Goal: Task Accomplishment & Management: Complete application form

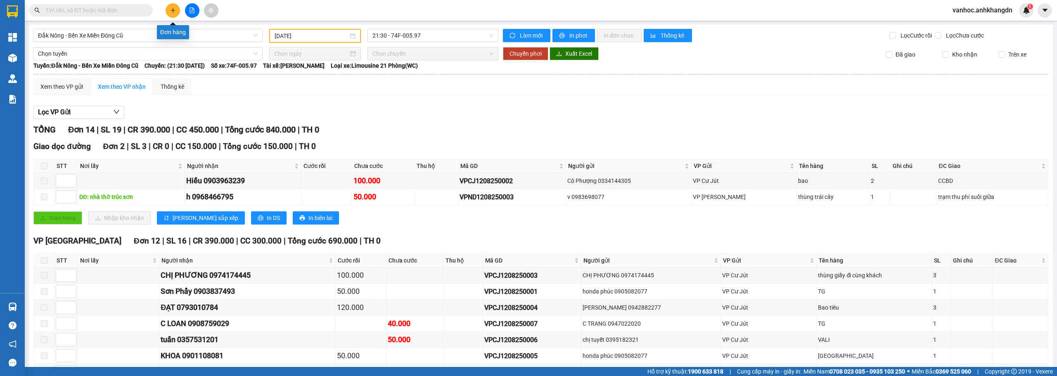
click at [173, 15] on button at bounding box center [173, 10] width 14 height 14
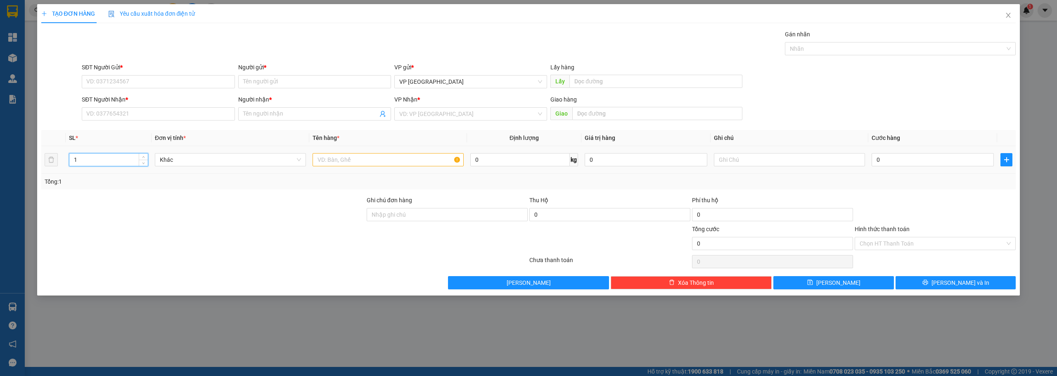
click at [123, 158] on input "1" at bounding box center [108, 160] width 78 height 12
click at [137, 110] on input "SĐT Người Nhận *" at bounding box center [158, 113] width 153 height 13
click at [272, 107] on div "Người nhận *" at bounding box center [314, 101] width 153 height 12
click at [273, 109] on span at bounding box center [314, 113] width 153 height 13
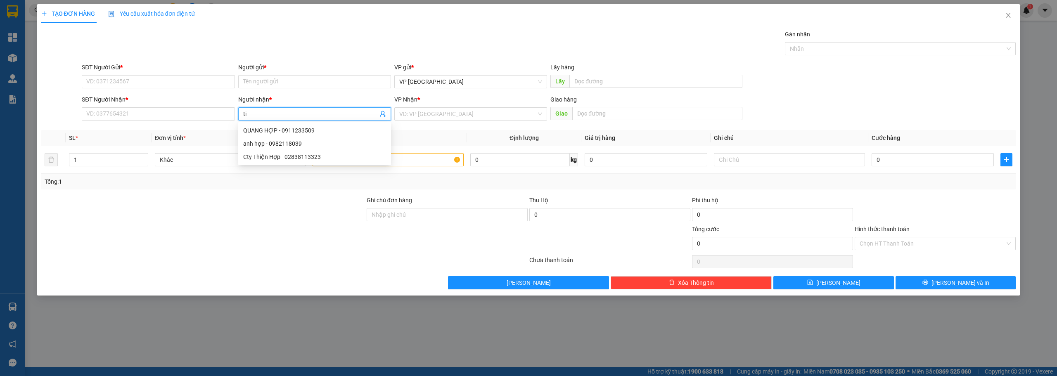
paste input "ề"
type input "tiền"
click at [286, 147] on div "Tiền - 0908795233" at bounding box center [314, 143] width 143 height 9
type input "0908795233"
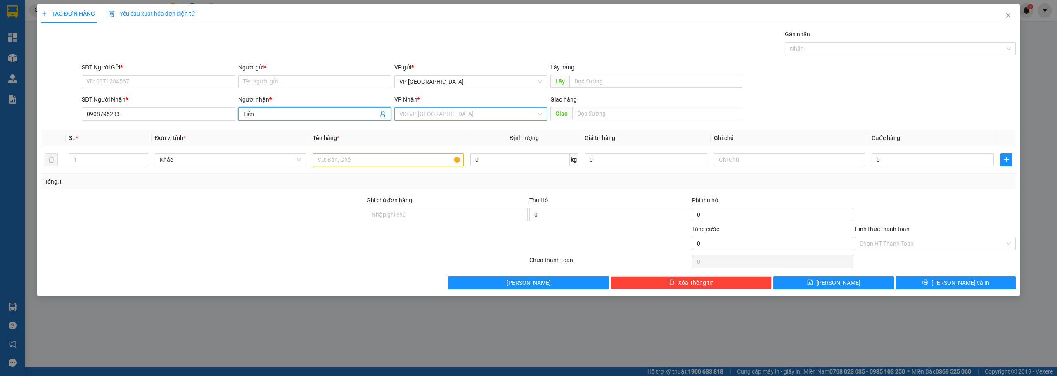
type input "Tiền"
drag, startPoint x: 410, startPoint y: 111, endPoint x: 414, endPoint y: 130, distance: 19.5
click at [410, 111] on input "search" at bounding box center [467, 114] width 137 height 12
click at [418, 161] on div "VP Cư Jút" at bounding box center [470, 156] width 153 height 13
drag, startPoint x: 139, startPoint y: 113, endPoint x: 11, endPoint y: 118, distance: 128.1
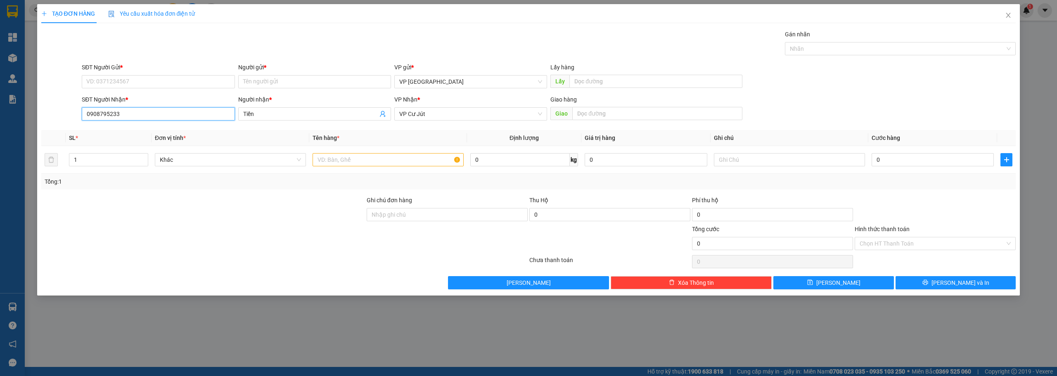
click at [12, 118] on div "TẠO ĐƠN HÀNG Yêu cầu xuất hóa đơn điện tử Transit Pickup Surcharge Ids Transit …" at bounding box center [528, 188] width 1057 height 376
click at [128, 83] on input "SĐT Người Gửi *" at bounding box center [158, 81] width 153 height 13
paste input "0908795233"
type input "0908795233"
click at [117, 97] on div "0908795233 - Tiền" at bounding box center [158, 98] width 143 height 9
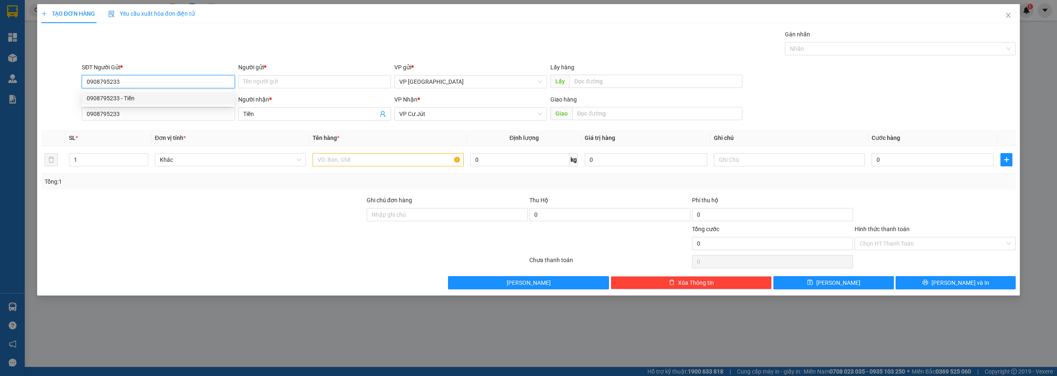
type input "Tiền"
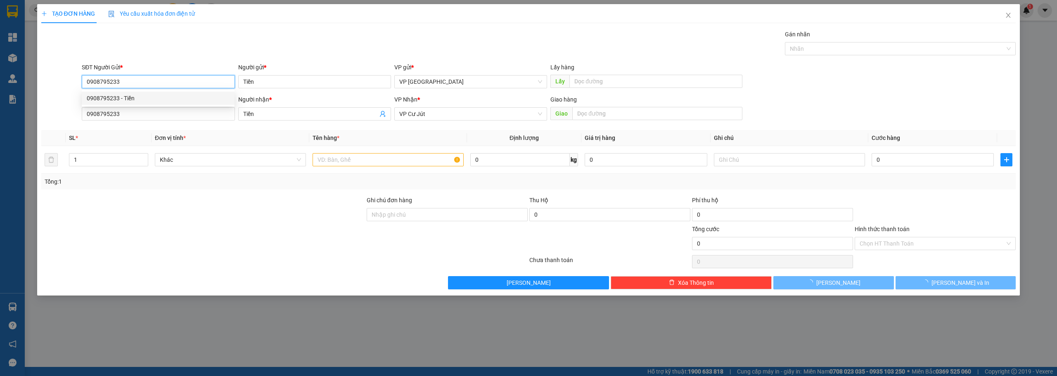
type input "300.000"
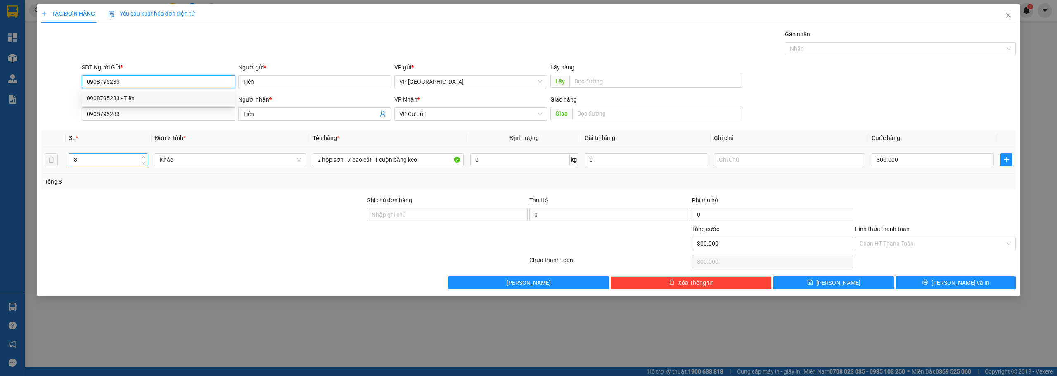
type input "0908795233"
click at [116, 160] on input "8" at bounding box center [108, 160] width 78 height 12
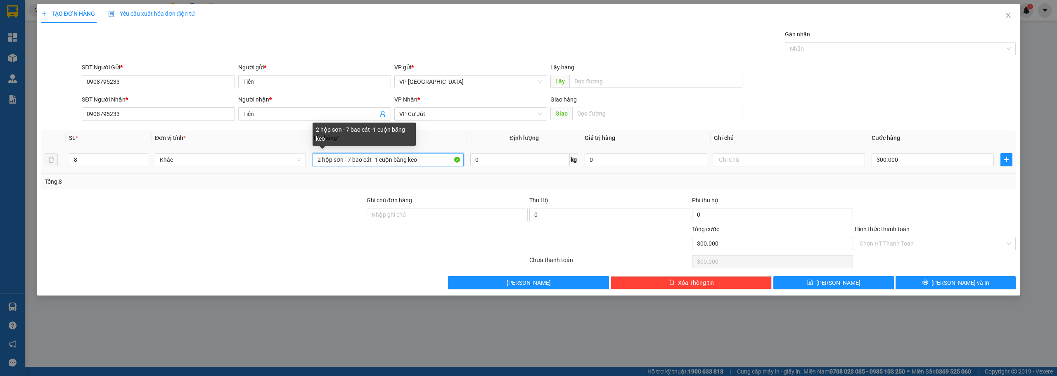
drag, startPoint x: 429, startPoint y: 162, endPoint x: 310, endPoint y: 150, distance: 118.7
click at [310, 150] on td "2 hộp sơn - 7 bao cát -1 cuộn băng keo" at bounding box center [388, 160] width 158 height 28
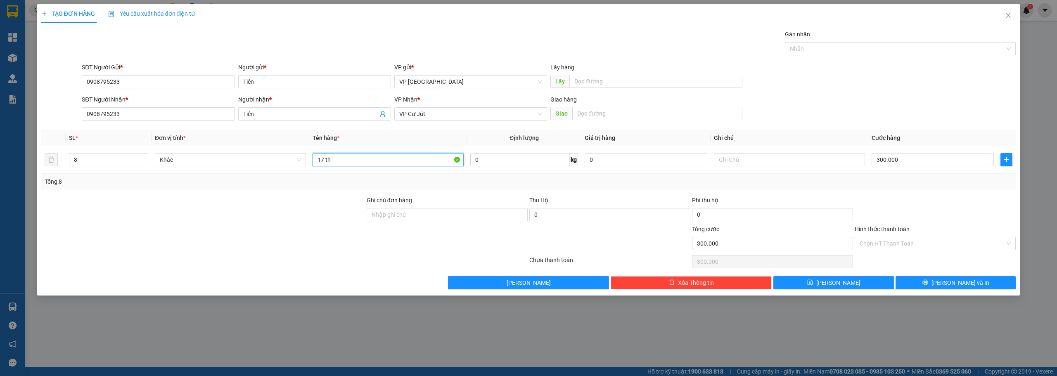
paste input "ù"
paste input "ỏ"
type input "17 thùng to - 4 thùng nhỏ"
type input "7"
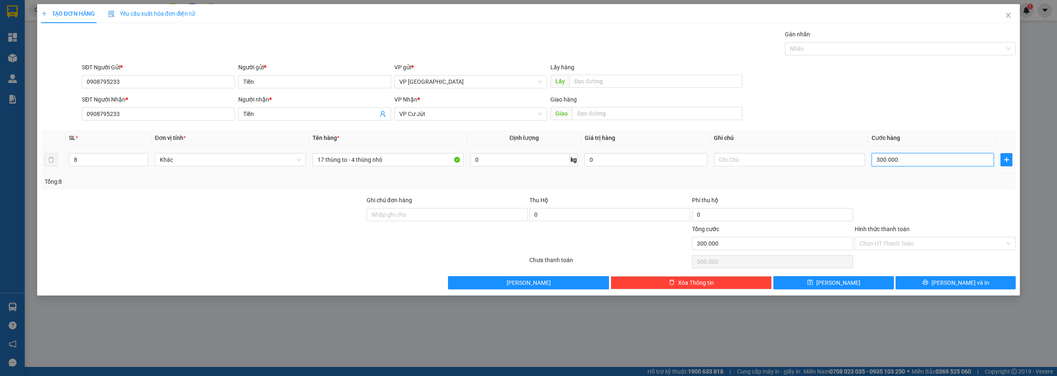
type input "7"
type input "76"
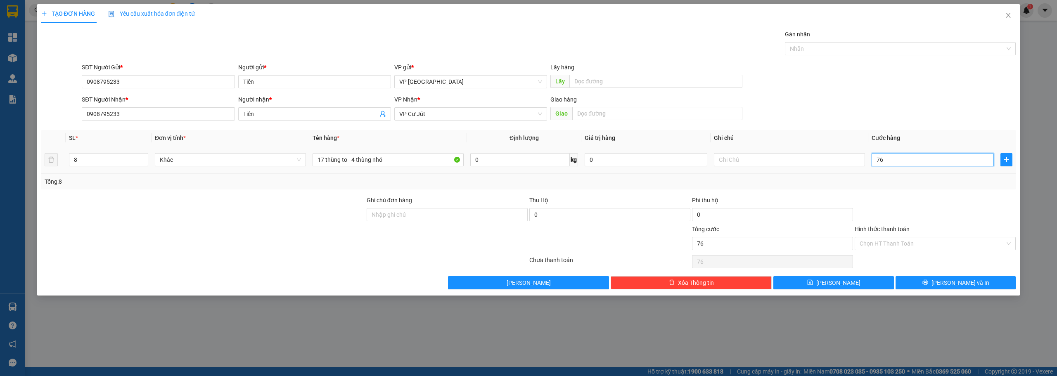
type input "760"
type input "7.600"
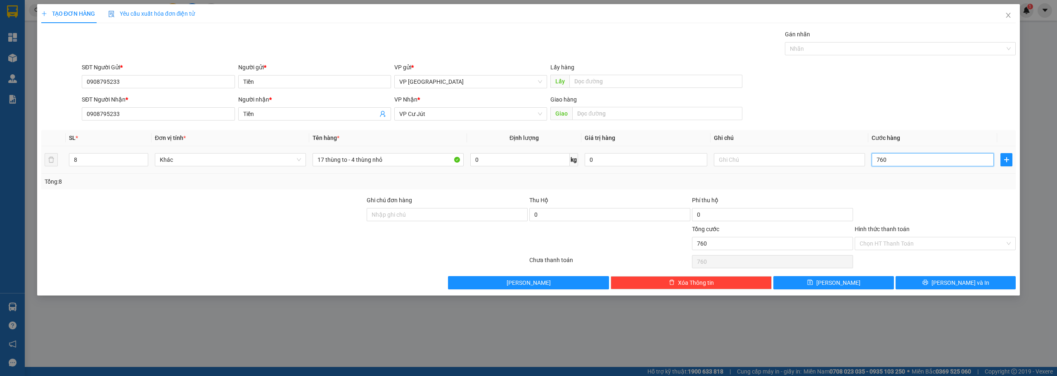
type input "7.600"
type input "76.000"
type input "760.000"
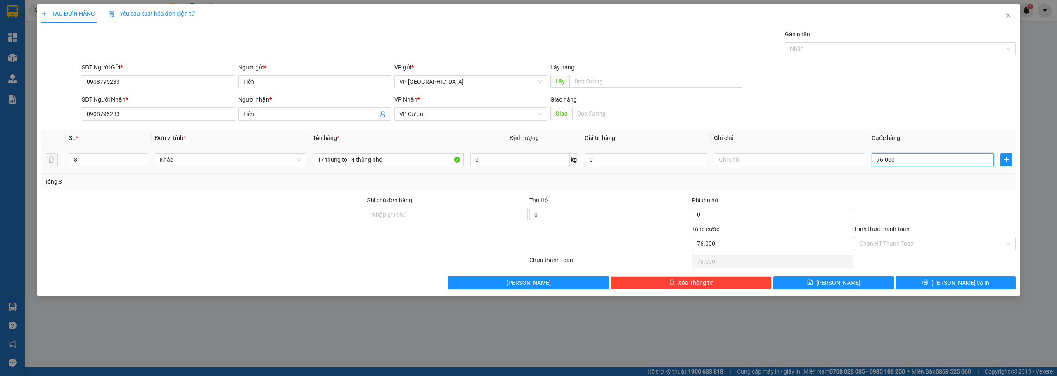
type input "760.000"
click at [933, 286] on button "[PERSON_NAME] và In" at bounding box center [955, 282] width 121 height 13
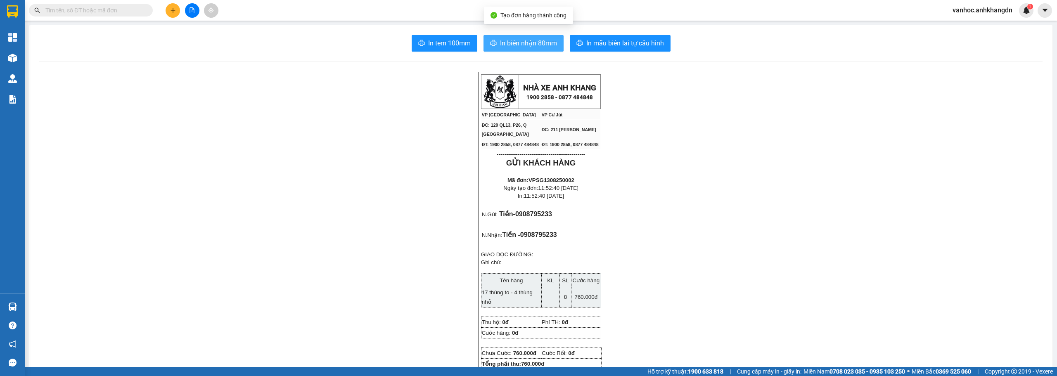
click at [535, 47] on span "In biên nhận 80mm" at bounding box center [528, 43] width 57 height 10
click at [428, 45] on span "In tem 100mm" at bounding box center [449, 43] width 43 height 10
click at [178, 14] on button at bounding box center [173, 10] width 14 height 14
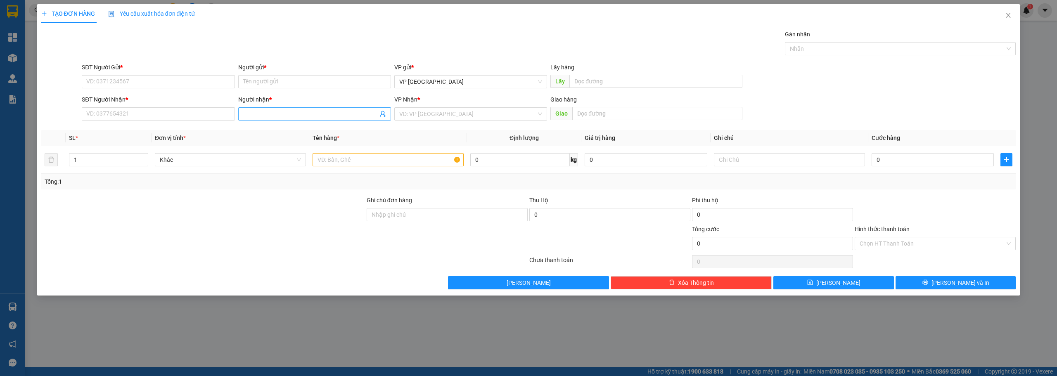
click at [277, 109] on span at bounding box center [314, 113] width 153 height 13
paste input "ư"
paste input "ườn"
type input "c"
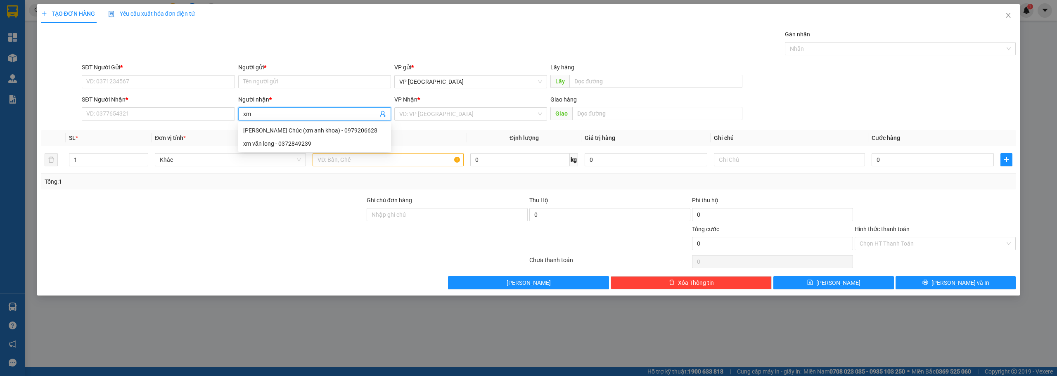
type input "x"
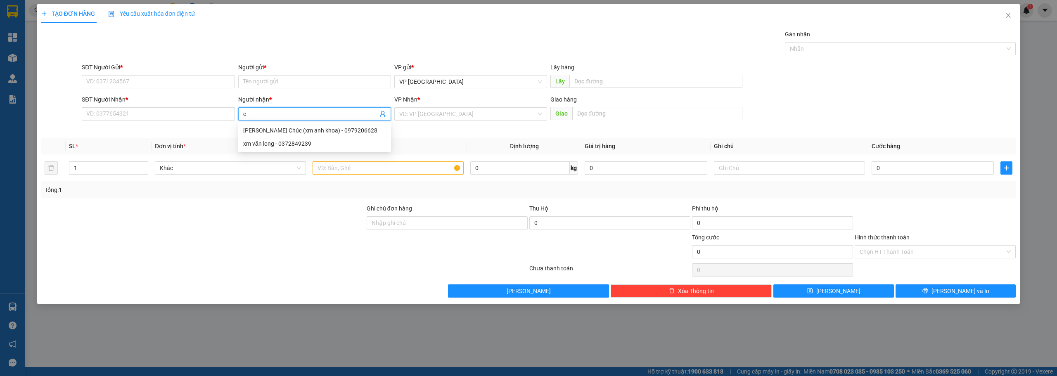
paste input "ờ"
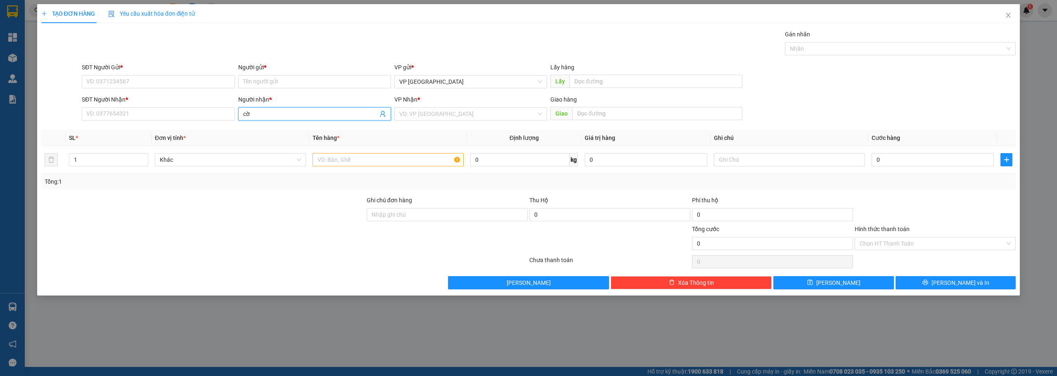
type input "c"
paste input "ươ"
paste input "ờ"
type input "phi cường"
click at [306, 129] on div "võ phi cường - 0389664745" at bounding box center [314, 130] width 143 height 9
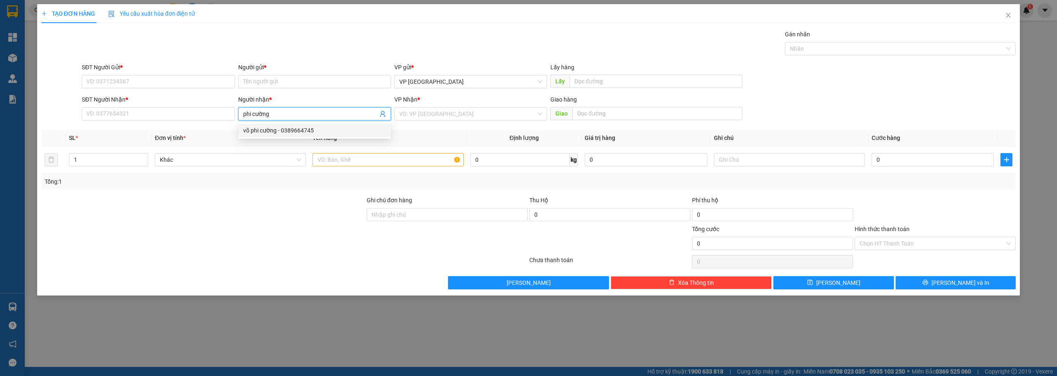
type input "0389664745"
drag, startPoint x: 286, startPoint y: 117, endPoint x: 234, endPoint y: 118, distance: 51.2
click at [235, 119] on div "SĐT Người Nhận * 0389664745 Người nhận * võ phi cường võ phi cường VP Nhận * VD…" at bounding box center [548, 109] width 937 height 29
type input "[PERSON_NAME]"
click at [263, 81] on input "Người gửi *" at bounding box center [314, 81] width 153 height 13
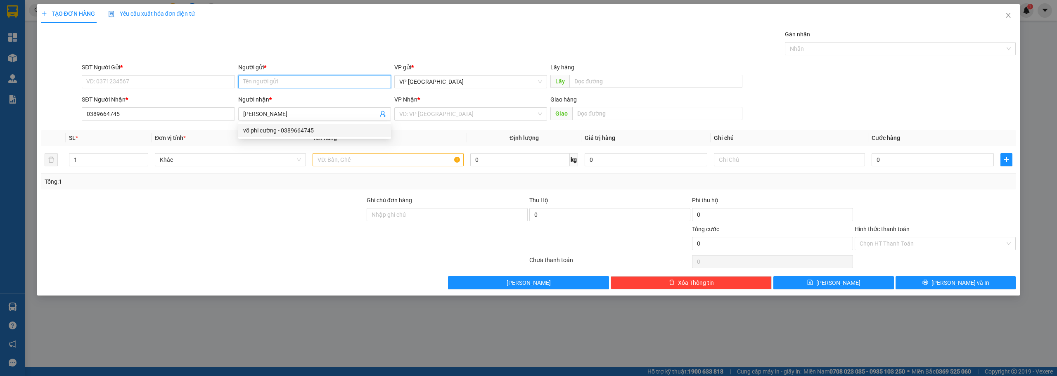
paste input "[PERSON_NAME]"
type input "[PERSON_NAME]"
click at [265, 99] on div "võ phi cường - 0389664745" at bounding box center [314, 98] width 143 height 9
type input "0389664745"
type input "[PERSON_NAME]"
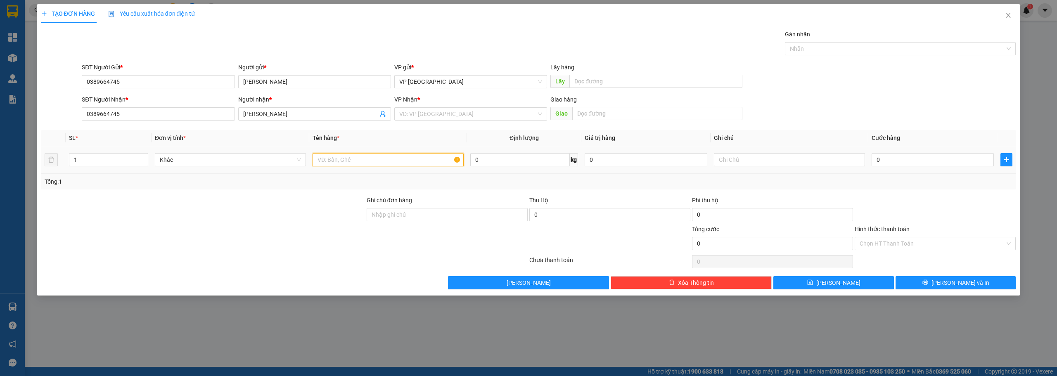
click at [343, 156] on input "text" at bounding box center [387, 159] width 151 height 13
type input "xe ga"
click at [905, 165] on input "0" at bounding box center [932, 159] width 122 height 13
type input "3"
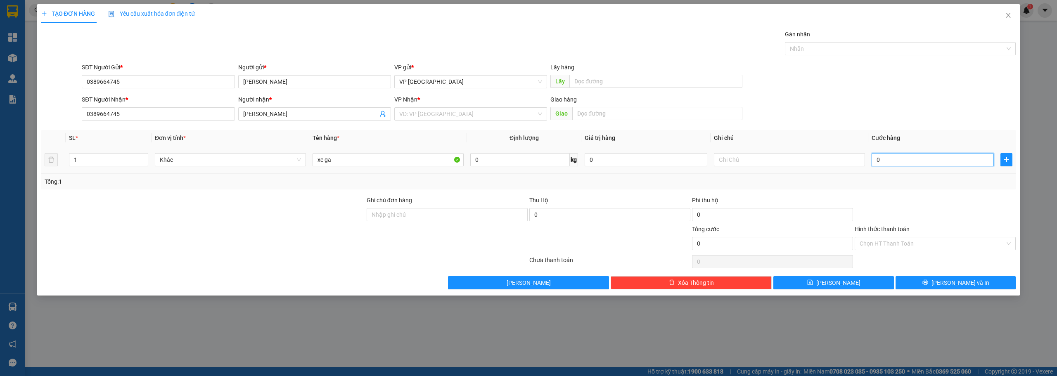
type input "3"
type input "30"
type input "300"
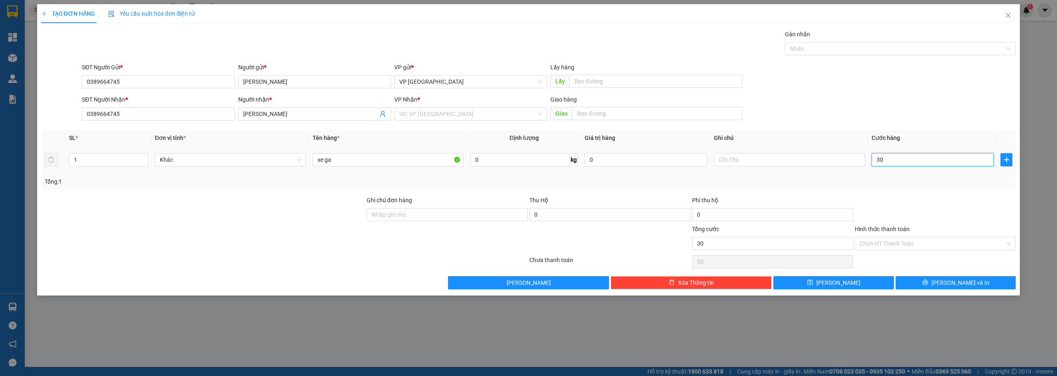
type input "300"
type input "3.000"
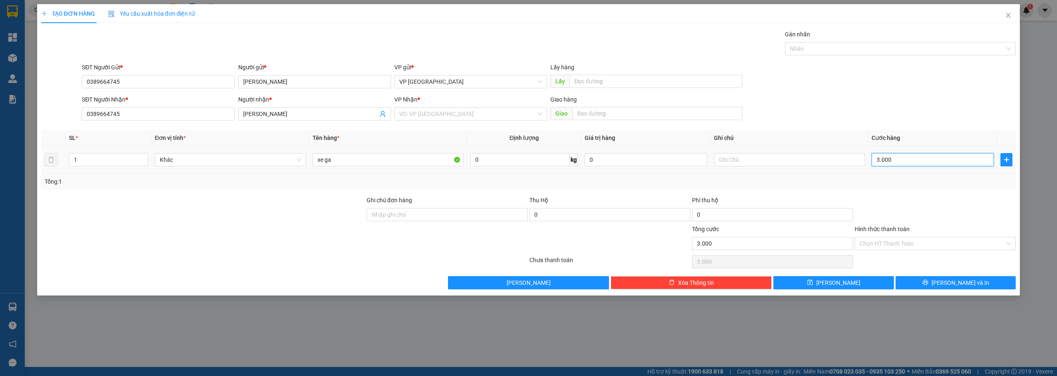
type input "30.000"
type input "300.000"
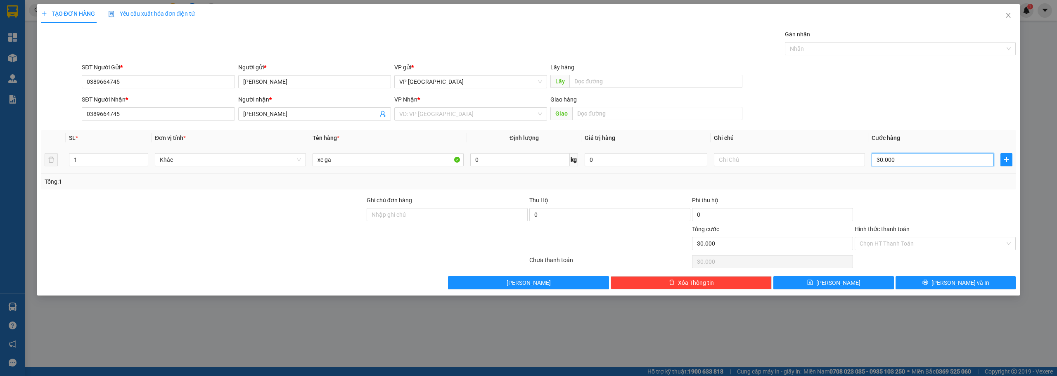
type input "300.000"
click at [501, 113] on input "search" at bounding box center [467, 114] width 137 height 12
click at [428, 163] on body "Kết quả tìm kiếm ( 0 ) Bộ lọc No Data vanhoc.anhkhangdn 1 Tổng Quan Kho hàng mớ…" at bounding box center [528, 188] width 1057 height 376
click at [438, 111] on input "search" at bounding box center [467, 114] width 137 height 12
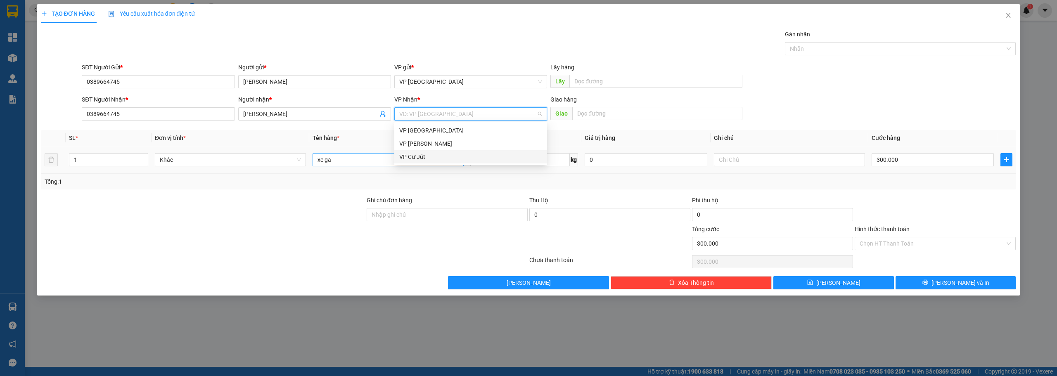
drag, startPoint x: 412, startPoint y: 151, endPoint x: 416, endPoint y: 155, distance: 5.9
click at [414, 151] on div "VP Cư Jút" at bounding box center [470, 156] width 153 height 13
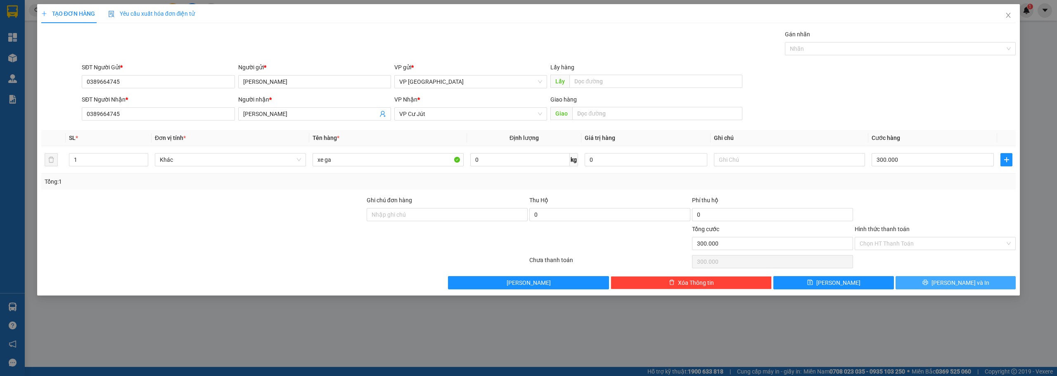
click at [949, 284] on span "[PERSON_NAME] và In" at bounding box center [960, 282] width 58 height 9
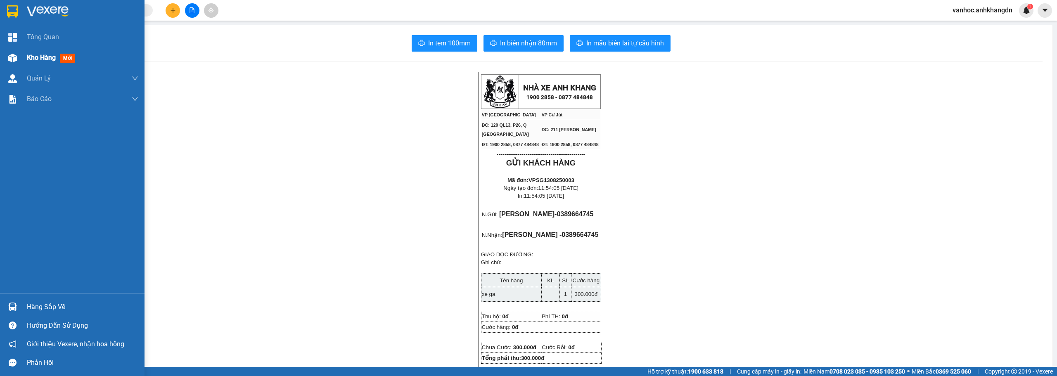
click at [57, 56] on div "Kho hàng mới" at bounding box center [53, 57] width 52 height 10
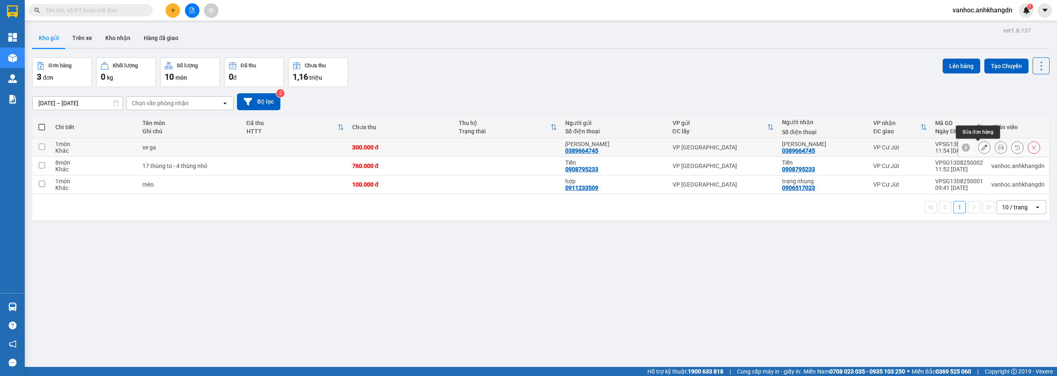
click at [981, 148] on icon at bounding box center [984, 147] width 6 height 6
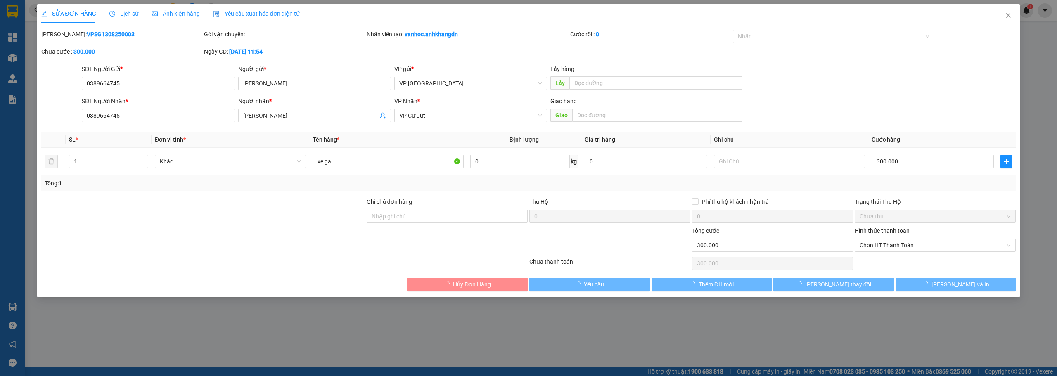
type input "0389664745"
type input "[PERSON_NAME]"
type input "0389664745"
type input "[PERSON_NAME]"
type input "300.000"
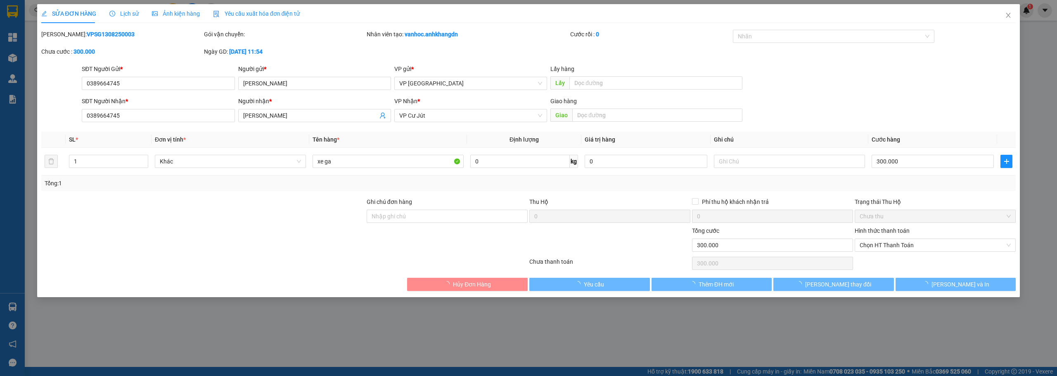
type input "300.000"
click at [190, 113] on input "0389664745" at bounding box center [158, 115] width 153 height 13
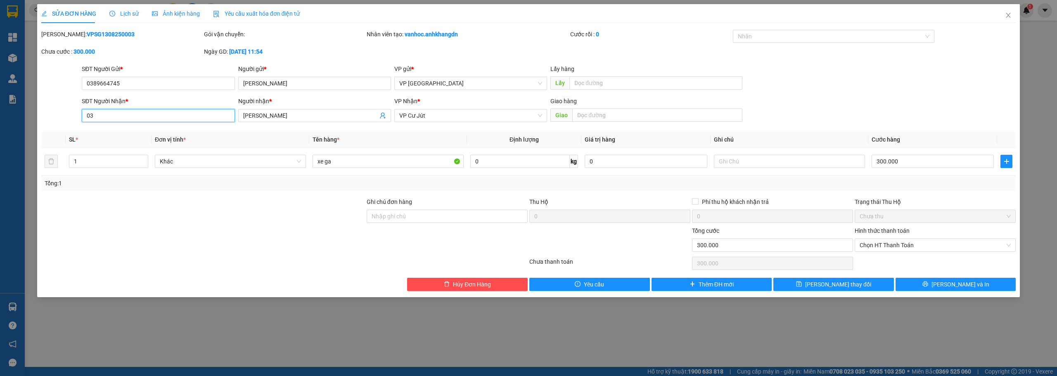
type input "0"
type input "0989747413"
drag, startPoint x: 260, startPoint y: 116, endPoint x: 230, endPoint y: 115, distance: 29.3
click at [230, 115] on div "SĐT Người Nhận * 0989747413 Người nhận * võ phi cường võ phi cường VP Nhận * VP…" at bounding box center [548, 111] width 937 height 29
drag, startPoint x: 124, startPoint y: 118, endPoint x: 70, endPoint y: 114, distance: 54.3
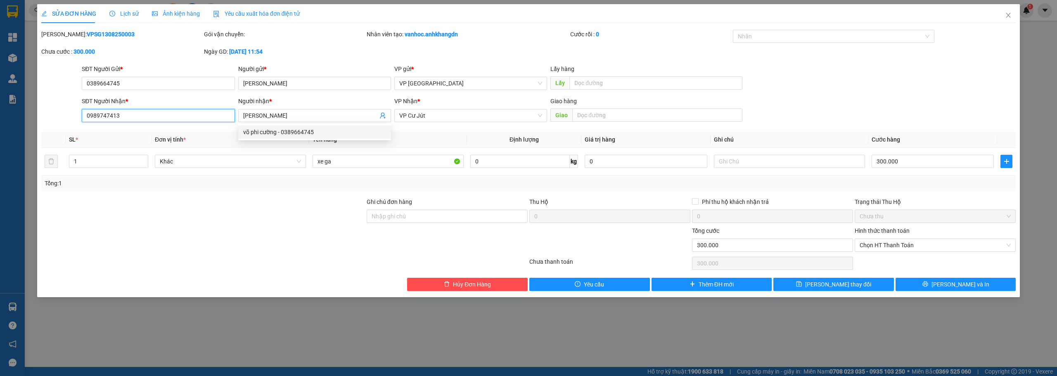
click at [70, 114] on div "SĐT Người Nhận * 0989747413 0989747413 Người nhận * võ phi cường VP Nhận * VP C…" at bounding box center [528, 111] width 976 height 29
click at [150, 83] on input "0389664745" at bounding box center [158, 83] width 153 height 13
drag, startPoint x: 145, startPoint y: 86, endPoint x: 76, endPoint y: 87, distance: 68.9
click at [76, 87] on div "SĐT Người Gửi * 0389664745 0389664745 Người gửi * võ phi cường VP gửi * VP [GEO…" at bounding box center [528, 78] width 976 height 29
drag, startPoint x: 128, startPoint y: 118, endPoint x: 82, endPoint y: 118, distance: 46.2
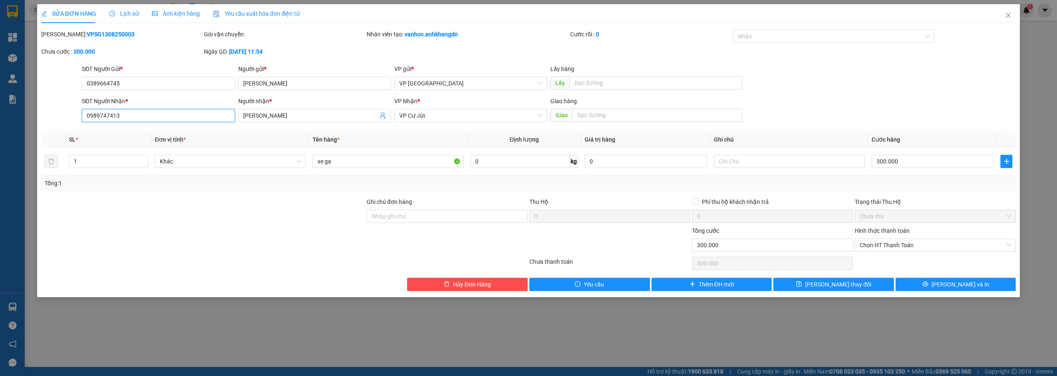
click at [82, 118] on input "0989747413" at bounding box center [158, 115] width 153 height 13
drag, startPoint x: 126, startPoint y: 79, endPoint x: 81, endPoint y: 78, distance: 44.6
click at [81, 78] on div "SĐT Người Gửi * 0389664745 0389664745" at bounding box center [158, 78] width 156 height 29
paste input "989747413"
type input "0989747413"
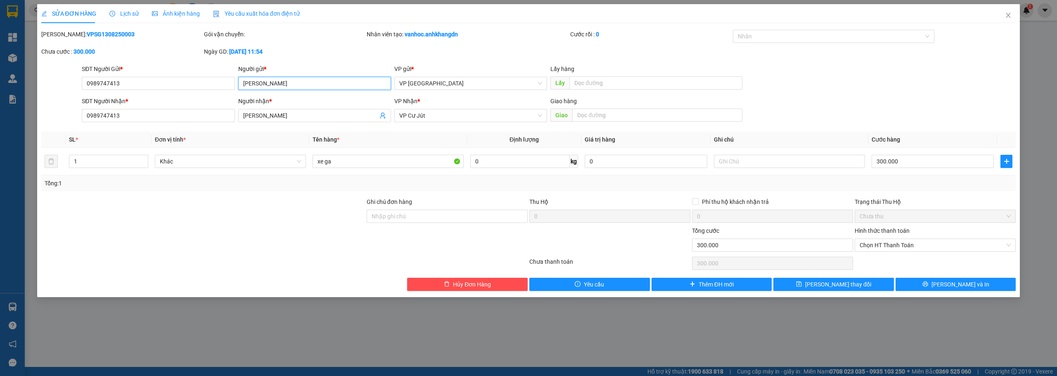
drag, startPoint x: 250, startPoint y: 82, endPoint x: 236, endPoint y: 83, distance: 13.7
click at [237, 83] on div "Người gửi * võ phi cường võ phi cường" at bounding box center [315, 78] width 156 height 29
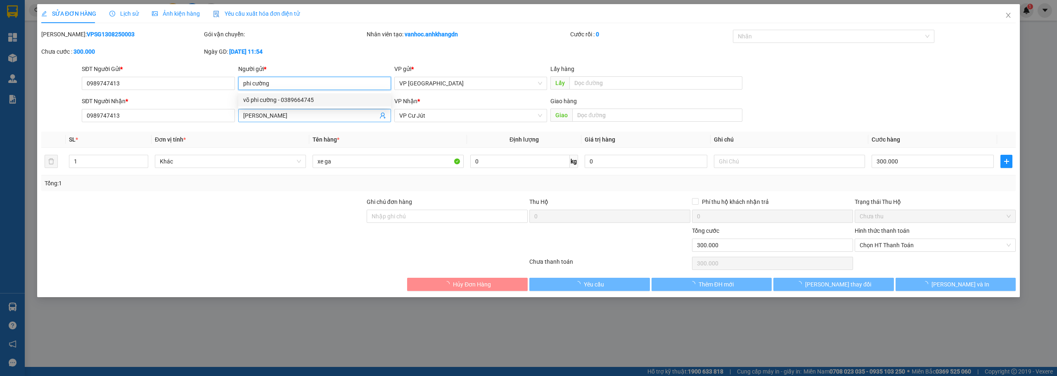
type input "phi cường"
type input "cường"
type input "0989747413"
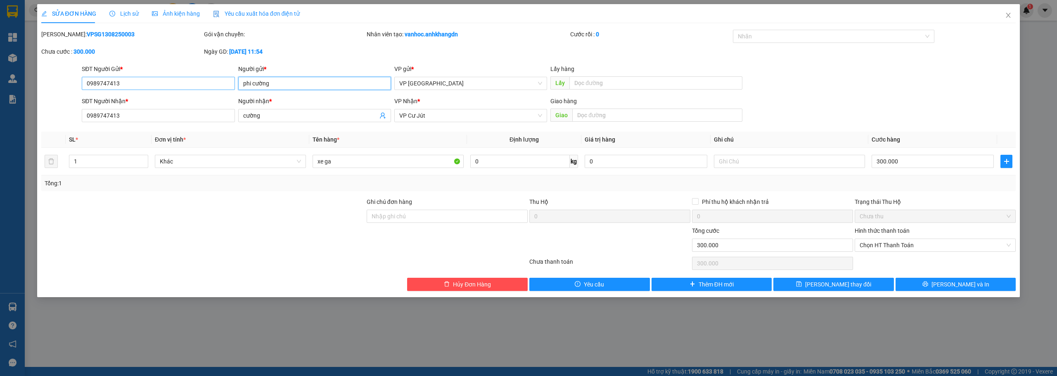
drag, startPoint x: 275, startPoint y: 83, endPoint x: 234, endPoint y: 80, distance: 41.0
click at [237, 81] on div "Người gửi * phi cường phi cường" at bounding box center [315, 78] width 156 height 29
click at [274, 112] on input "cường" at bounding box center [310, 115] width 135 height 9
drag, startPoint x: 274, startPoint y: 113, endPoint x: 232, endPoint y: 115, distance: 42.2
click at [231, 115] on div "SĐT Người Nhận * 0989747413 Người nhận * cường VP Nhận * VP Cư Jút Giao hàng Gi…" at bounding box center [548, 111] width 937 height 29
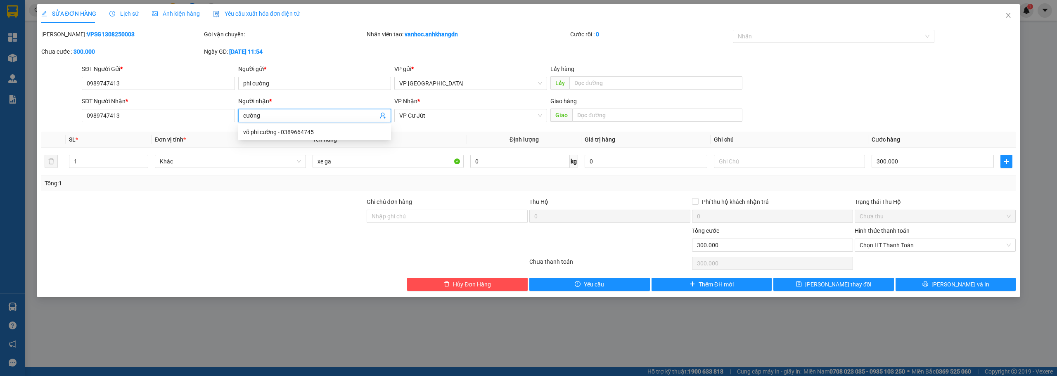
paste input "phi"
type input "phi cường"
click at [229, 236] on div at bounding box center [202, 240] width 325 height 29
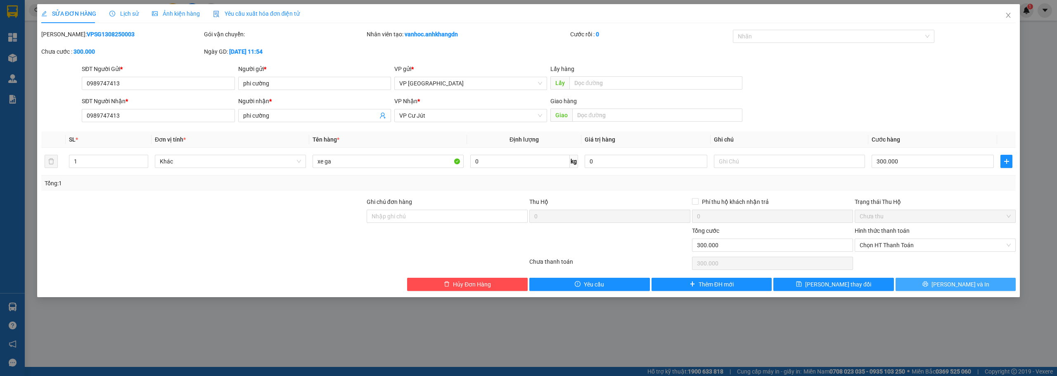
drag, startPoint x: 956, startPoint y: 284, endPoint x: 869, endPoint y: 258, distance: 91.2
click at [956, 284] on span "[PERSON_NAME] và In" at bounding box center [960, 284] width 58 height 9
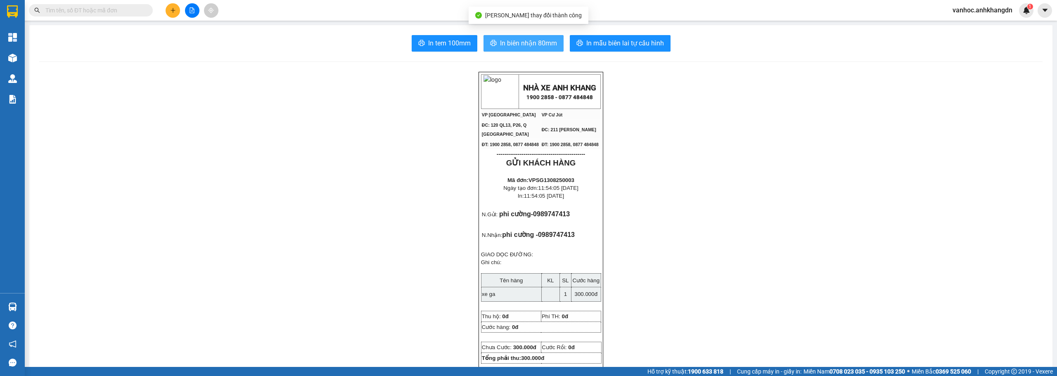
click at [519, 46] on span "In biên nhận 80mm" at bounding box center [528, 43] width 57 height 10
click at [523, 43] on span "In biên nhận 80mm" at bounding box center [528, 43] width 57 height 10
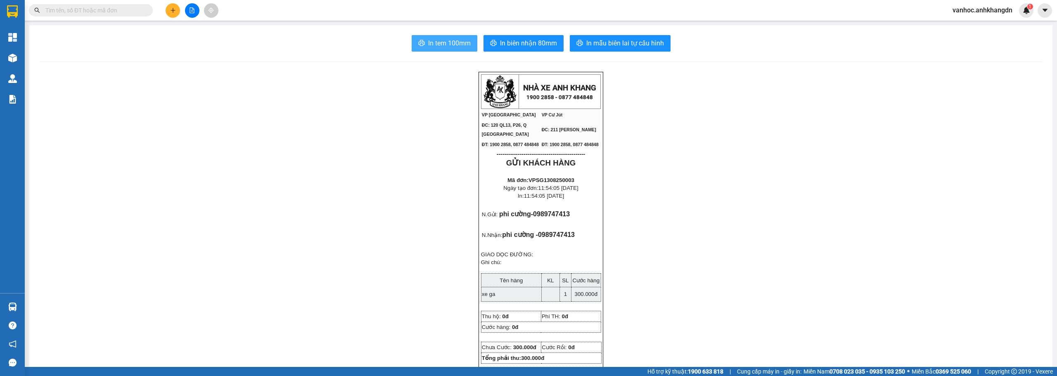
click at [436, 42] on span "In tem 100mm" at bounding box center [449, 43] width 43 height 10
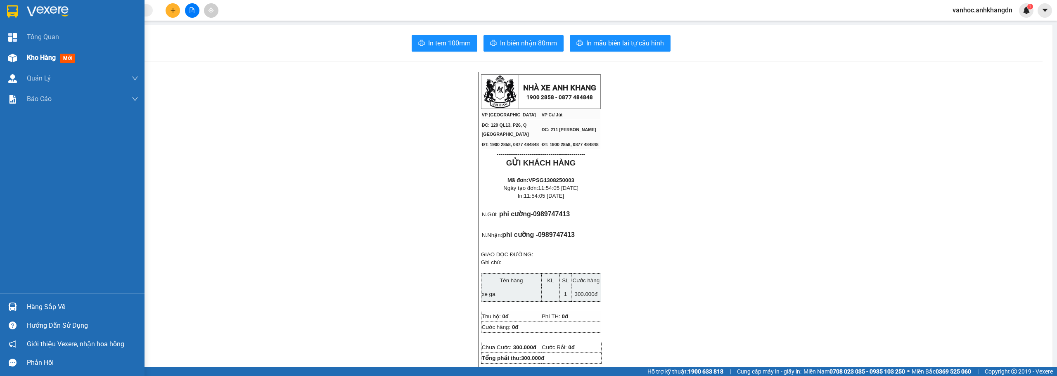
click at [32, 62] on div "Kho hàng mới" at bounding box center [53, 57] width 52 height 10
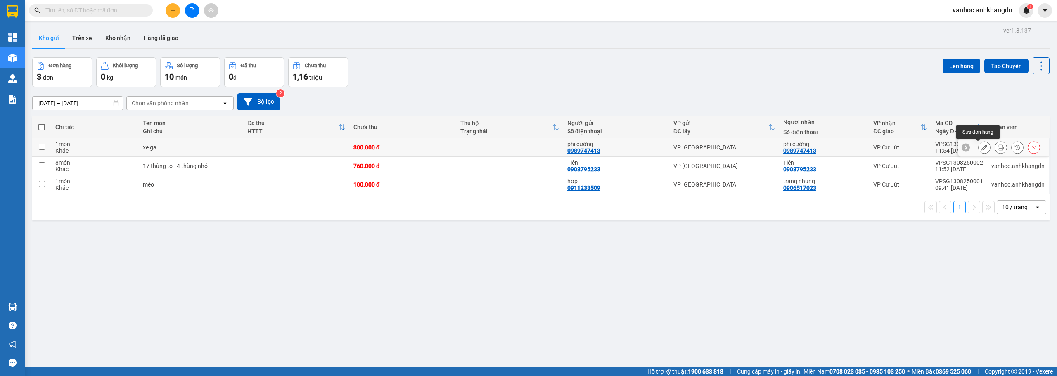
click at [981, 148] on icon at bounding box center [984, 147] width 6 height 6
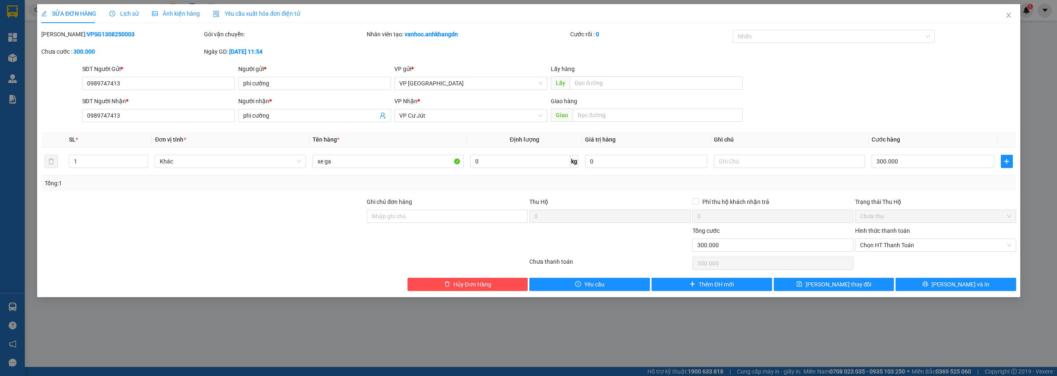
type input "0989747413"
type input "phi cường"
type input "0989747413"
type input "phi cường"
type input "300.000"
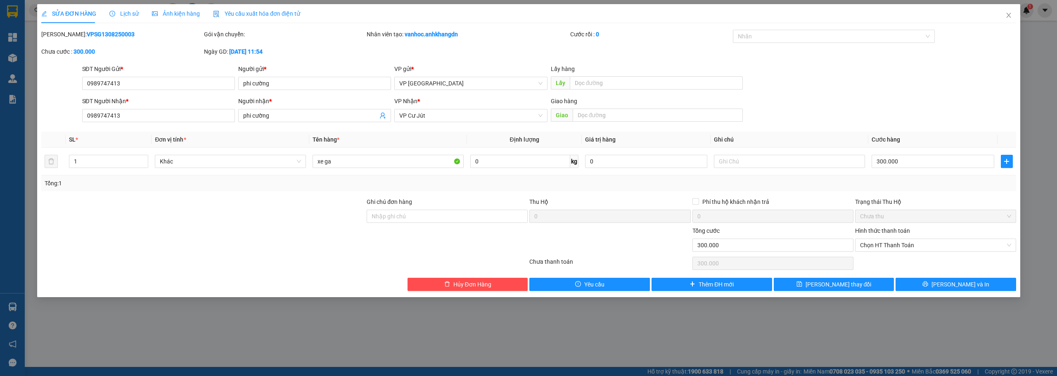
type input "300.000"
click at [1012, 19] on span "Close" at bounding box center [1008, 15] width 23 height 23
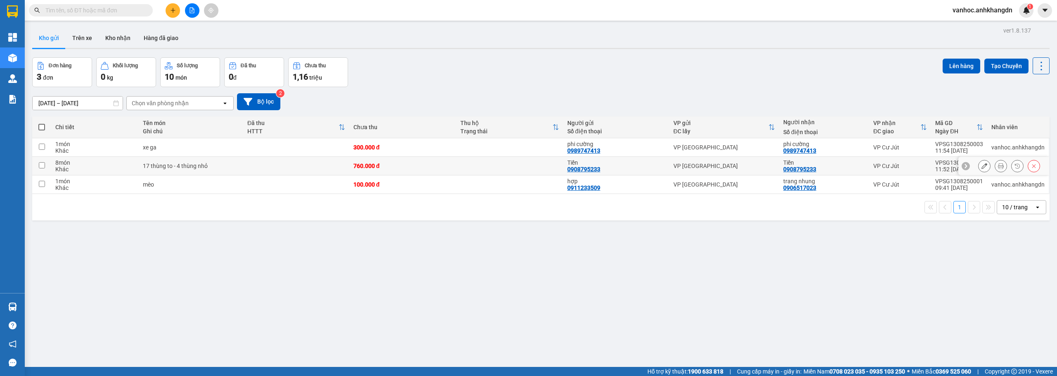
click at [981, 164] on icon at bounding box center [984, 166] width 6 height 6
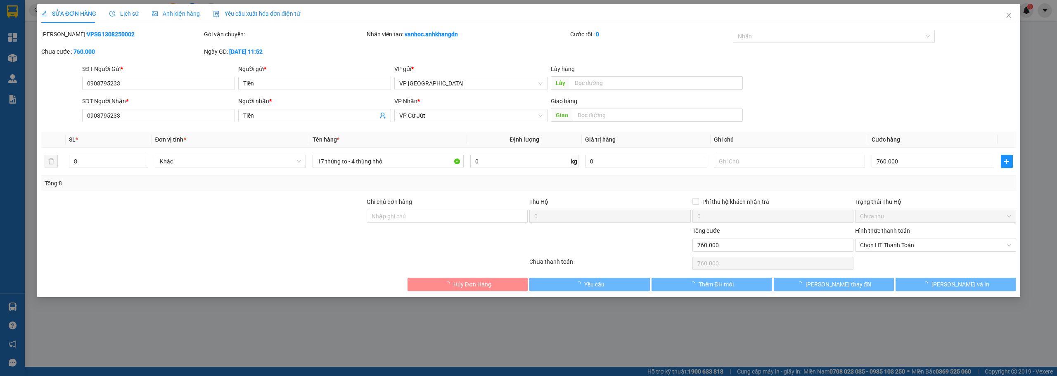
type input "0908795233"
type input "Tiền"
type input "0908795233"
type input "Tiền"
type input "760.000"
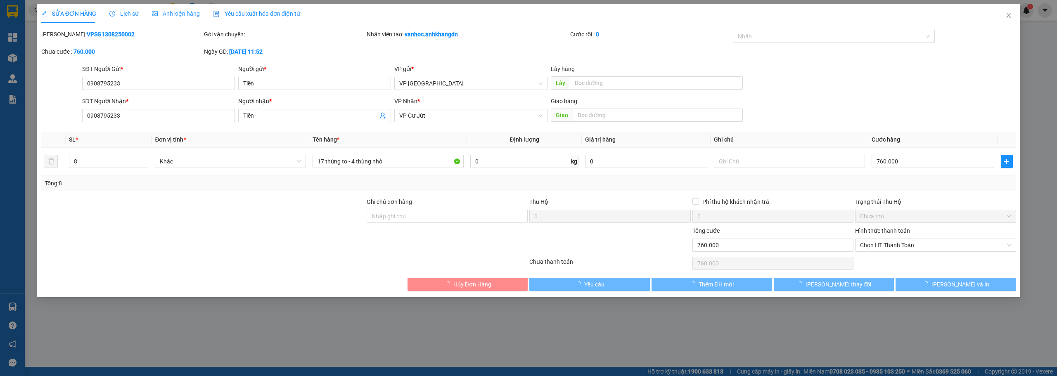
type input "760.000"
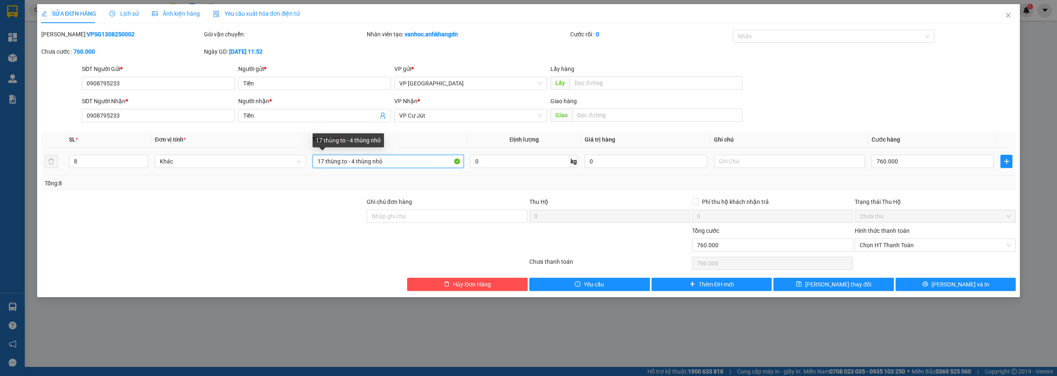
click at [324, 165] on input "17 thùng to - 4 thùng nhỏ" at bounding box center [387, 161] width 151 height 13
type input "16 thùng to - 4 thùng nhỏ"
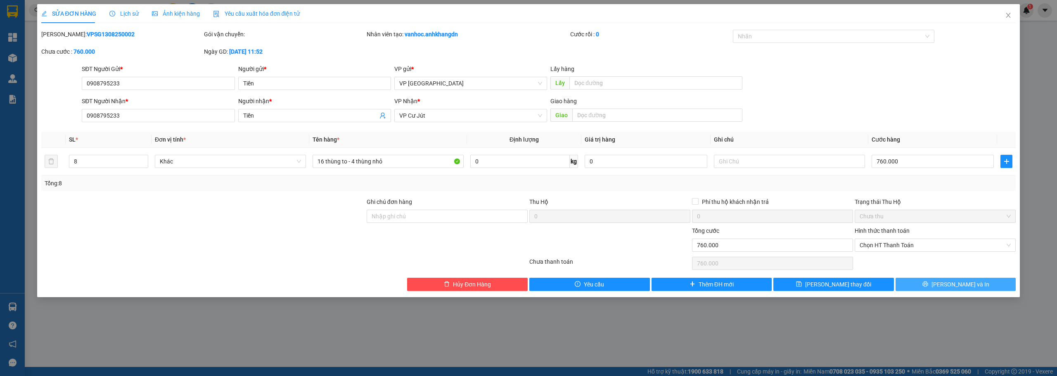
click at [937, 282] on button "[PERSON_NAME] và In" at bounding box center [955, 284] width 121 height 13
